Goal: Task Accomplishment & Management: Manage account settings

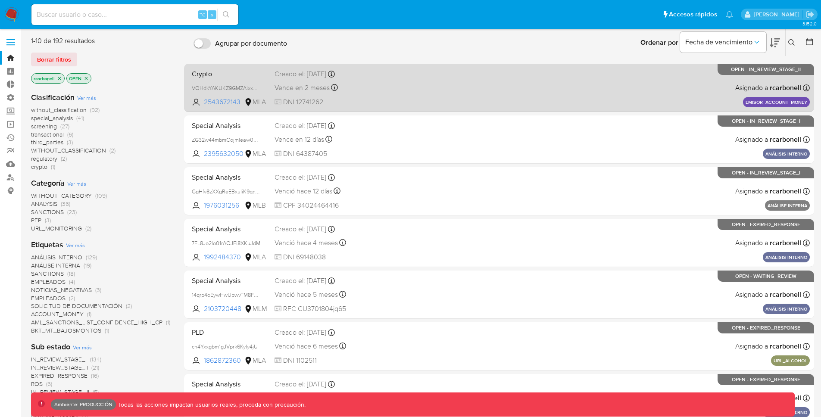
click at [433, 83] on div "Crypto VOHdkYAKUKZ9GMZAixxAuvVb 2543672143 MLA Creado el: 10/07/2025 Creado el:…" at bounding box center [498, 88] width 621 height 44
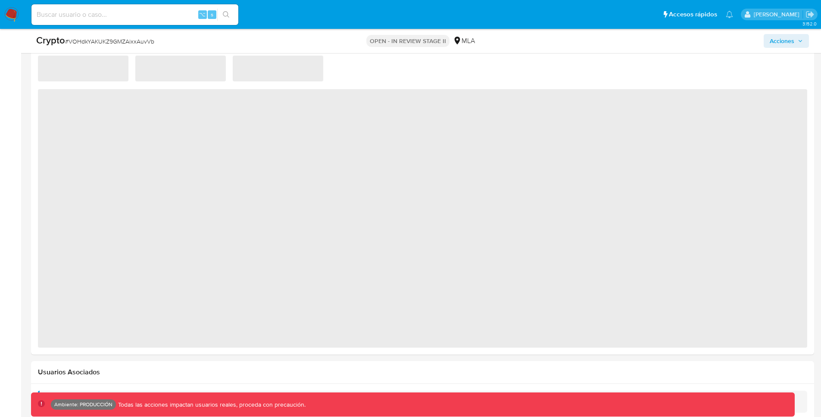
scroll to position [952, 0]
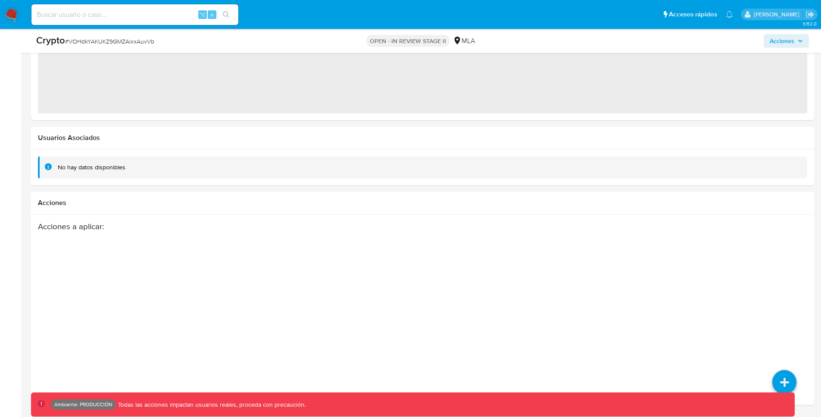
select select "10"
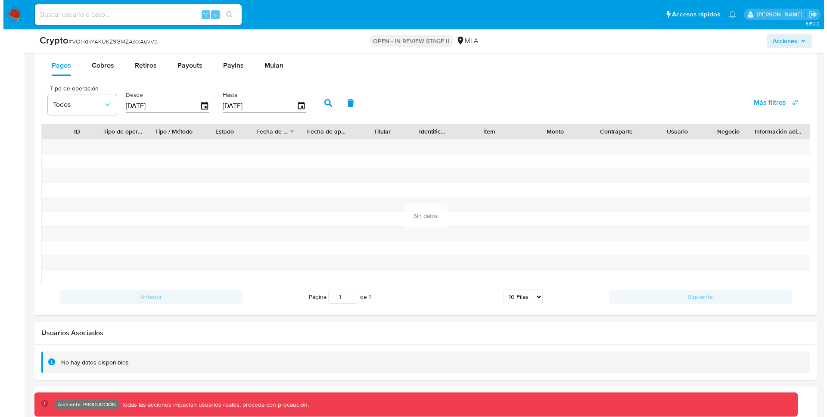
scroll to position [1147, 0]
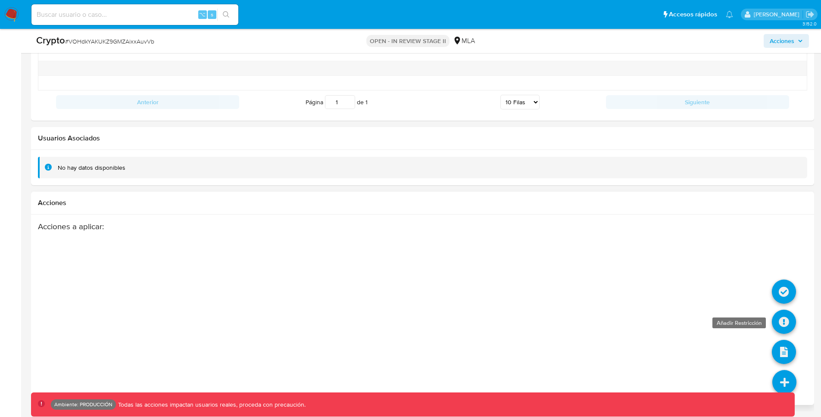
click at [789, 317] on icon at bounding box center [784, 322] width 24 height 24
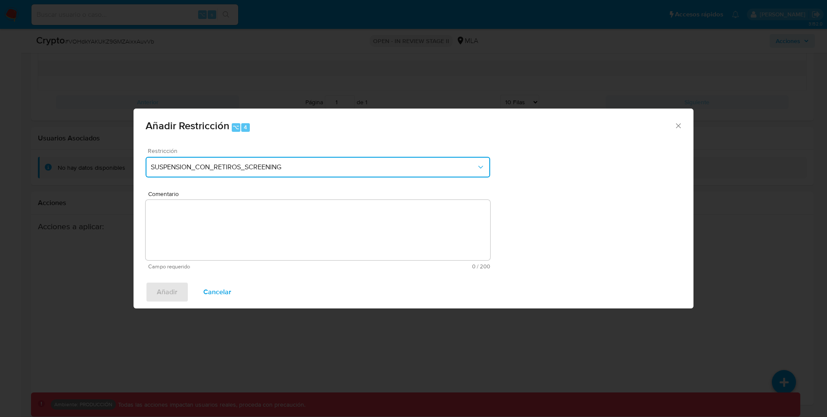
click at [377, 160] on button "SUSPENSION_CON_RETIROS_SCREENING" at bounding box center [318, 167] width 345 height 21
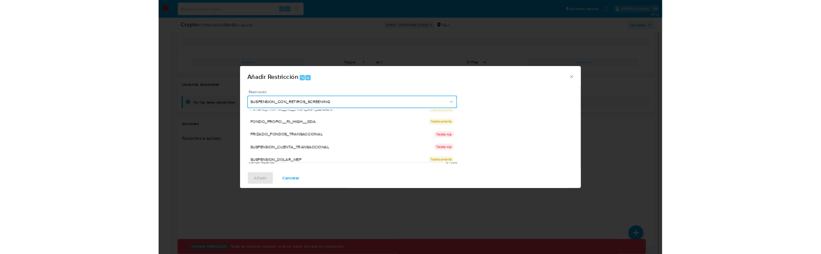
scroll to position [135, 0]
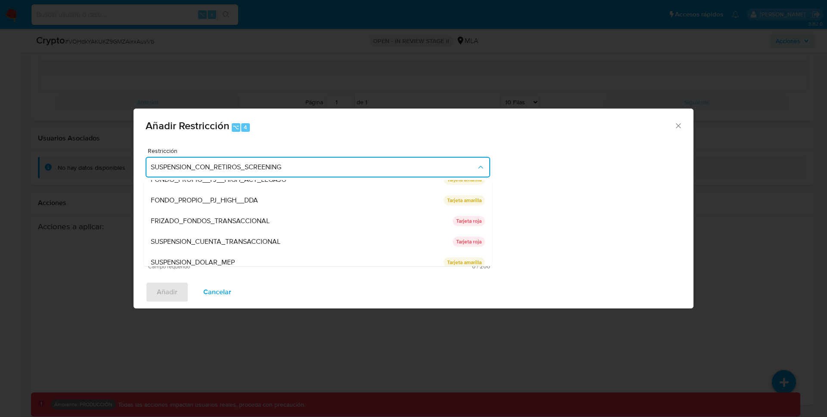
click at [583, 214] on div "Restricción SUSPENSION_CON_RETIROS_SCREENING SUSPENSION_CON_RETIROS_SCREENING S…" at bounding box center [414, 208] width 560 height 135
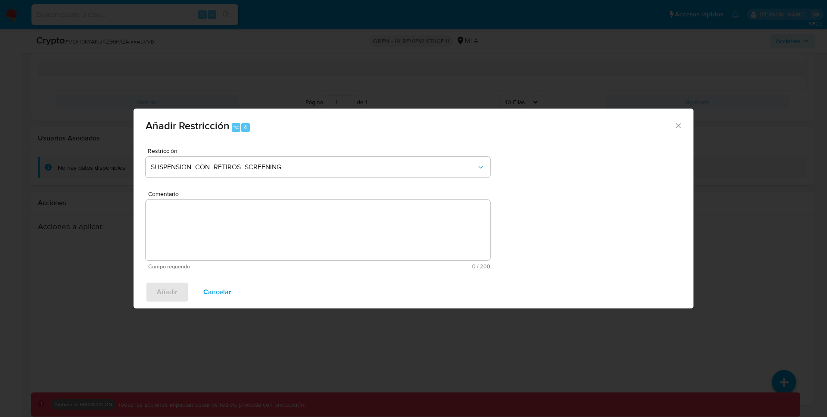
click at [687, 124] on div "Añadir Restricción ⌥ 4" at bounding box center [414, 125] width 560 height 32
click at [679, 123] on icon "Cerrar ventana" at bounding box center [678, 126] width 9 height 9
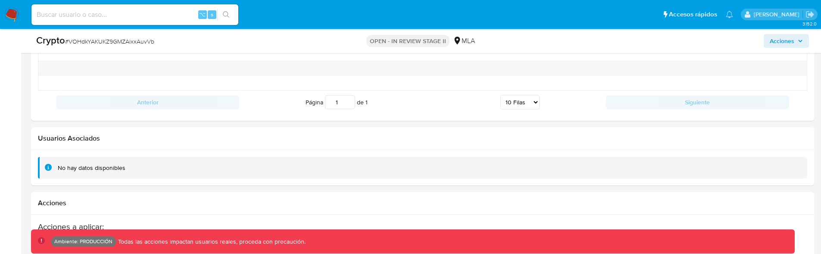
click at [427, 172] on div "No hay datos disponibles" at bounding box center [422, 168] width 769 height 22
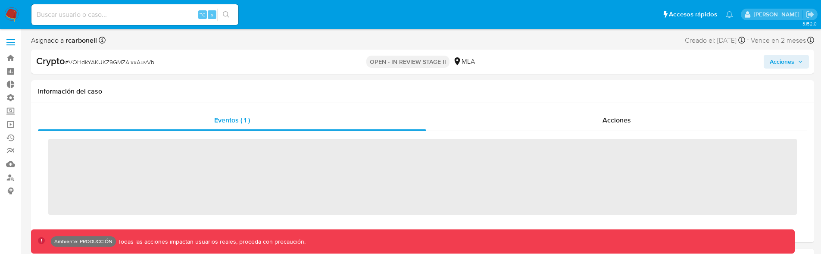
scroll to position [385, 0]
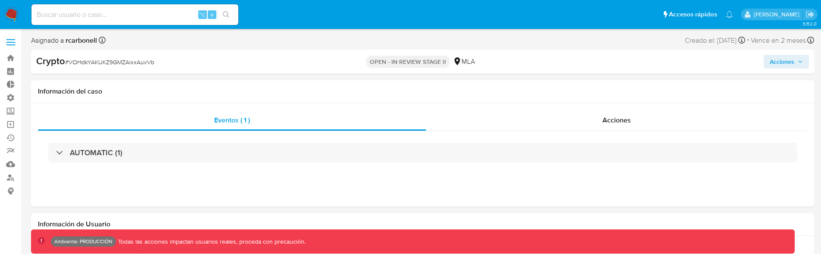
select select "10"
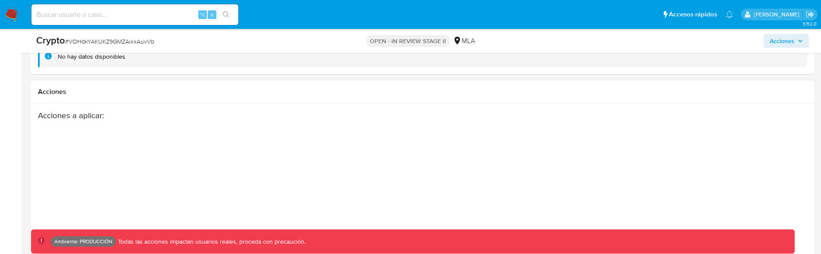
scroll to position [1310, 0]
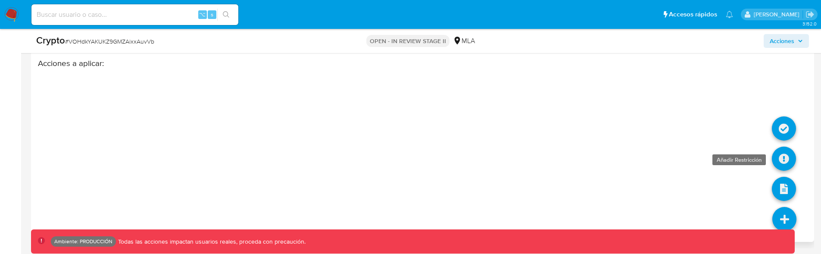
click at [781, 166] on icon at bounding box center [784, 159] width 24 height 24
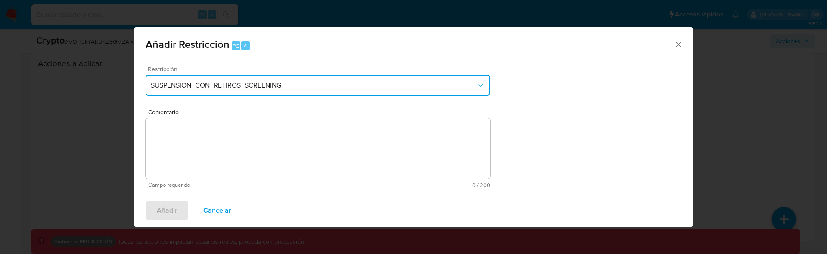
click at [237, 84] on span "SUSPENSION_CON_RETIROS_SCREENING" at bounding box center [314, 85] width 326 height 9
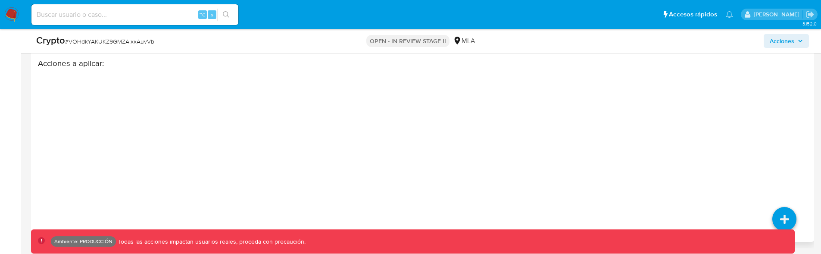
click at [160, 174] on div "Acciones a aplicar :" at bounding box center [380, 127] width 685 height 138
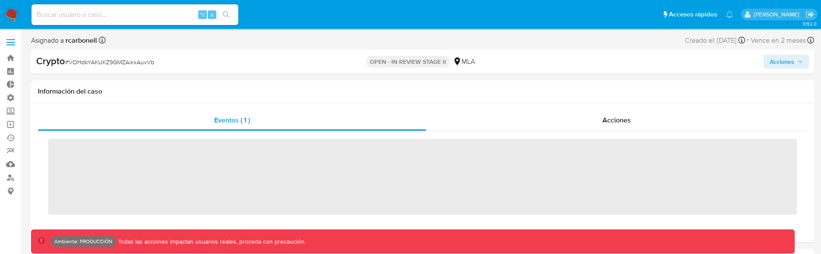
scroll to position [385, 0]
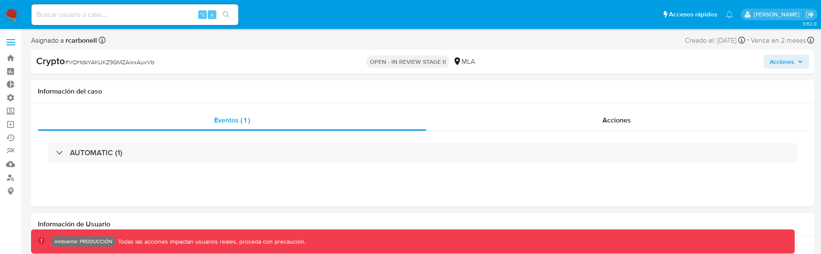
select select "10"
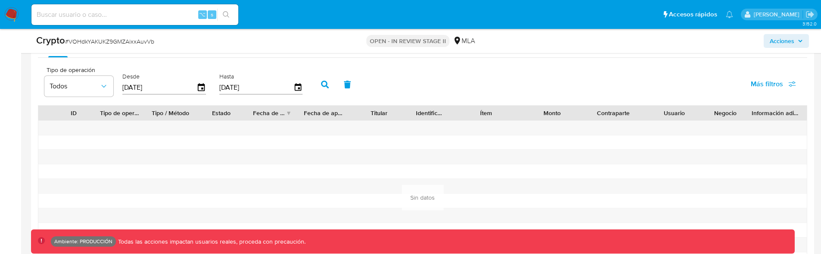
scroll to position [1310, 0]
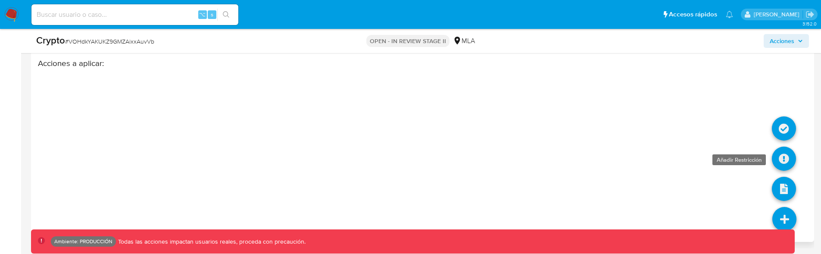
click at [778, 154] on icon at bounding box center [784, 159] width 24 height 24
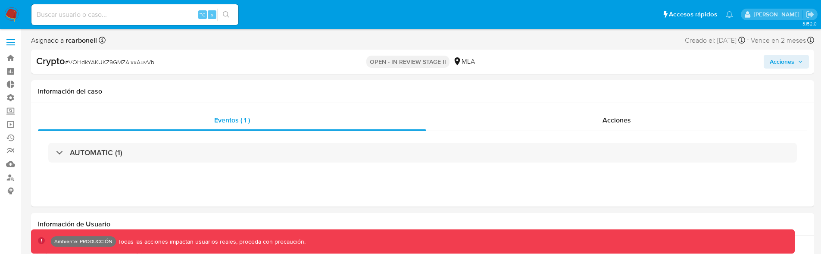
scroll to position [385, 0]
select select "10"
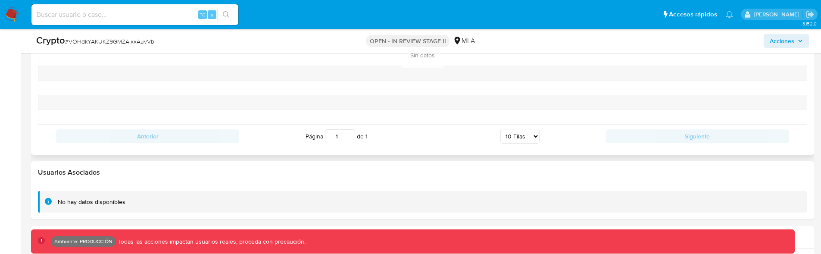
scroll to position [1310, 0]
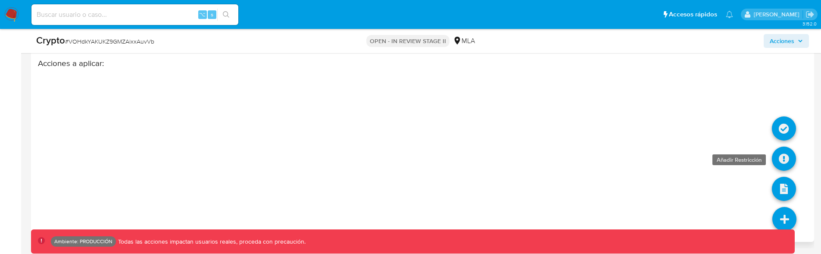
click at [782, 158] on icon at bounding box center [784, 159] width 24 height 24
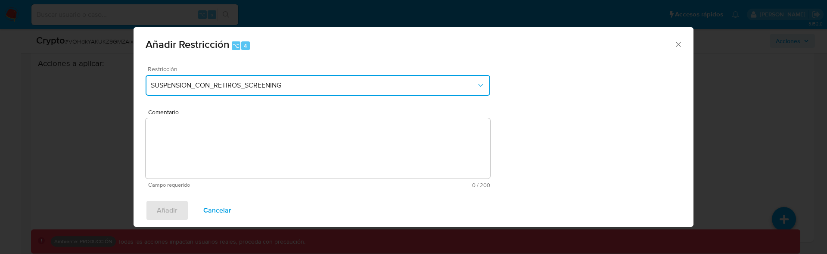
click at [221, 86] on span "SUSPENSION_CON_RETIROS_SCREENING" at bounding box center [314, 85] width 326 height 9
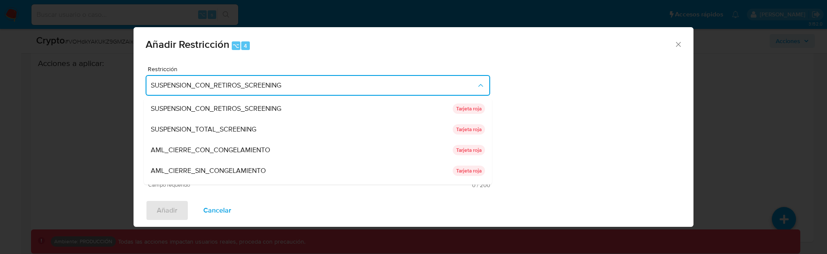
click at [550, 100] on div "Restricción SUSPENSION_CON_RETIROS_SCREENING SUSPENSION_CON_RETIROS_SCREENING S…" at bounding box center [414, 126] width 560 height 135
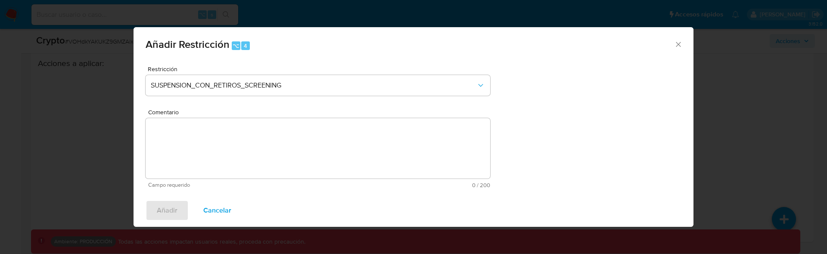
click at [228, 196] on div "Añadir Cancelar" at bounding box center [414, 210] width 560 height 33
click at [221, 205] on span "Cancelar" at bounding box center [217, 210] width 28 height 19
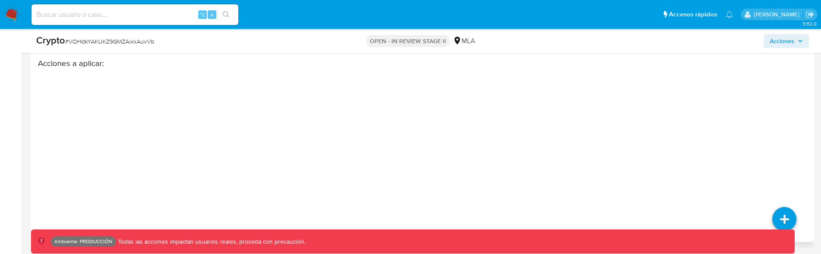
click at [427, 175] on div "Acciones a aplicar :" at bounding box center [380, 127] width 685 height 138
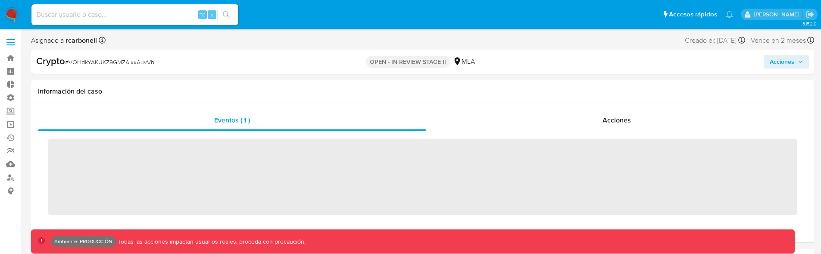
scroll to position [385, 0]
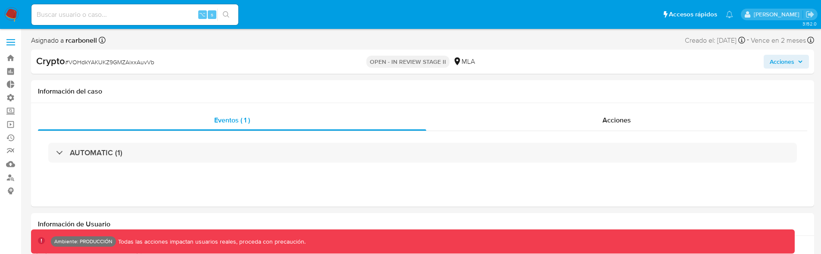
select select "10"
